Goal: Task Accomplishment & Management: Use online tool/utility

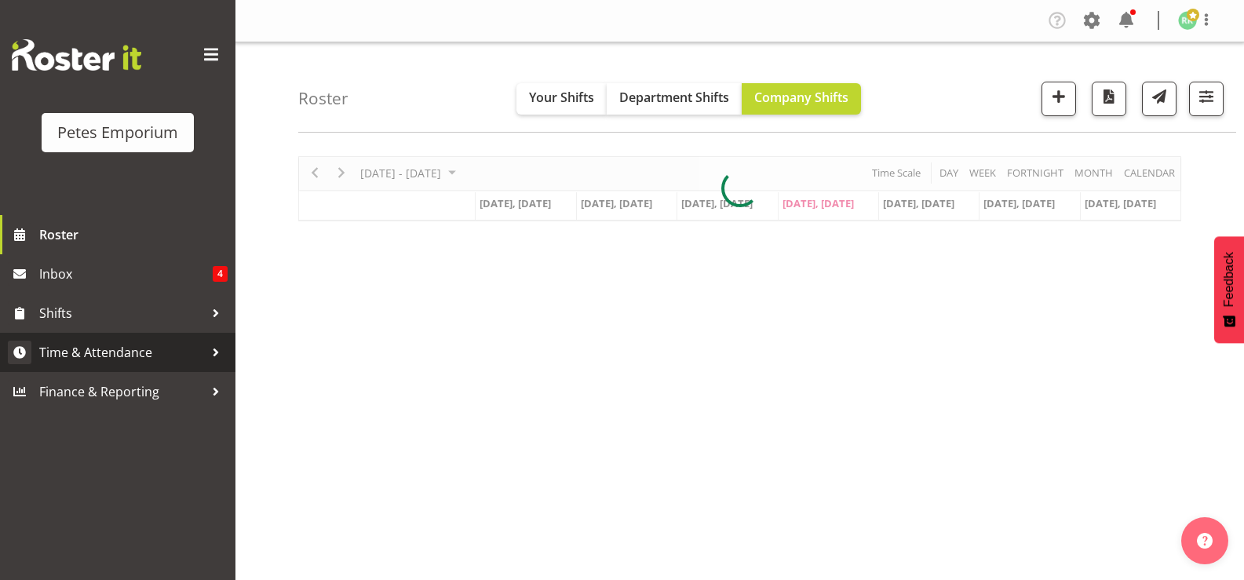
click at [129, 348] on span "Time & Attendance" at bounding box center [121, 353] width 165 height 24
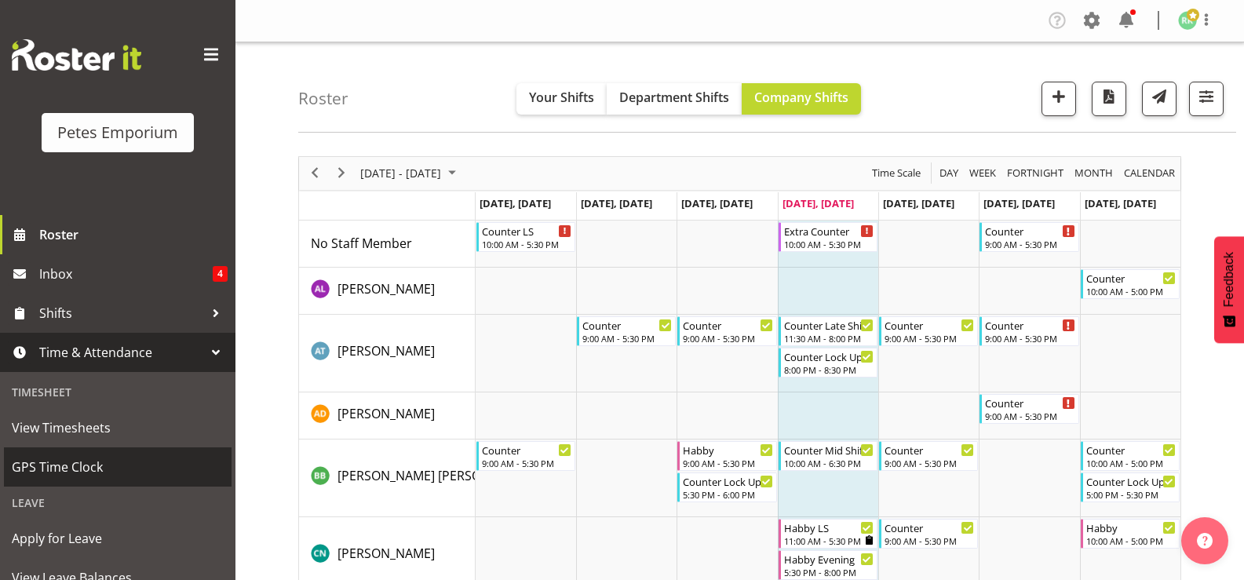
click at [86, 452] on link "GPS Time Clock" at bounding box center [118, 466] width 228 height 39
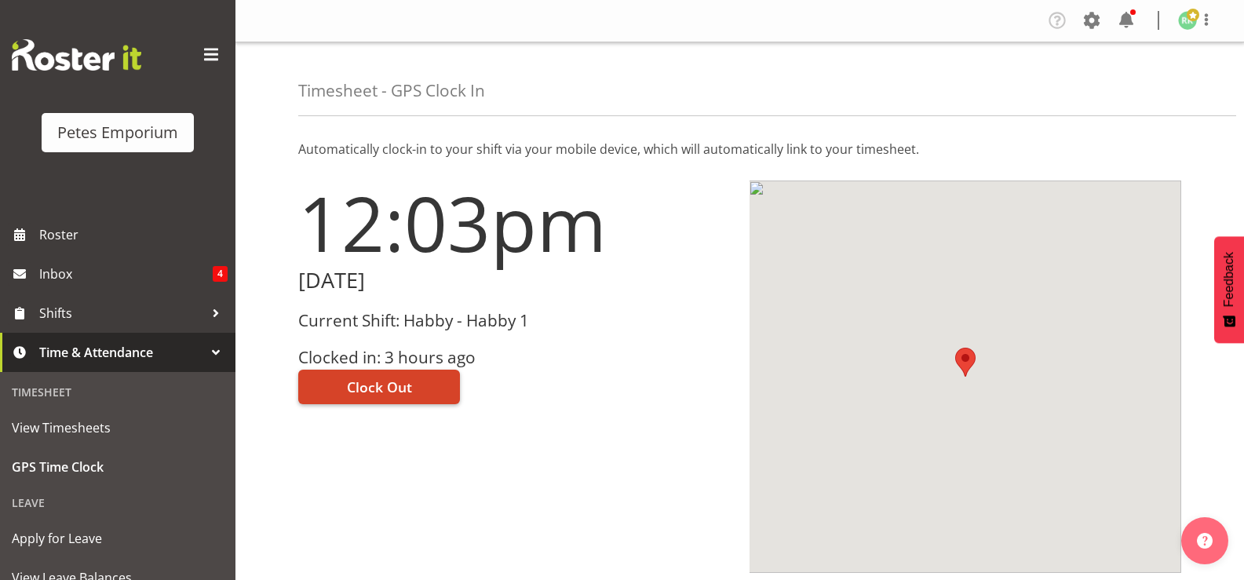
click at [421, 394] on button "Clock Out" at bounding box center [379, 387] width 162 height 35
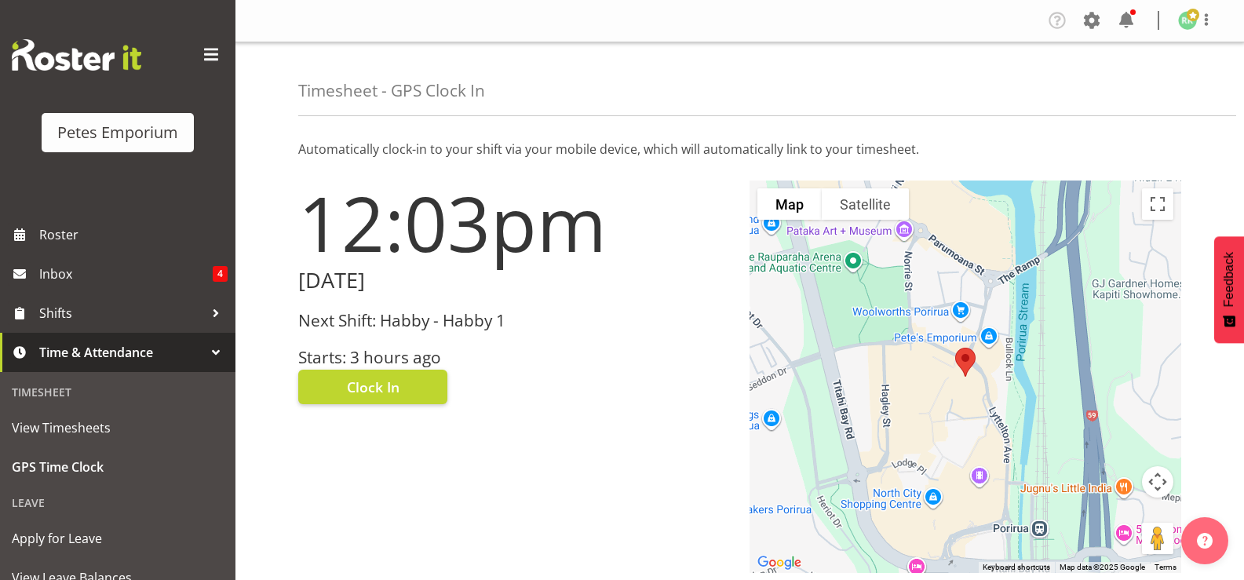
click at [1189, 22] on img at bounding box center [1187, 20] width 19 height 19
click at [1131, 82] on link "Log Out" at bounding box center [1140, 82] width 151 height 28
